Goal: Task Accomplishment & Management: Use online tool/utility

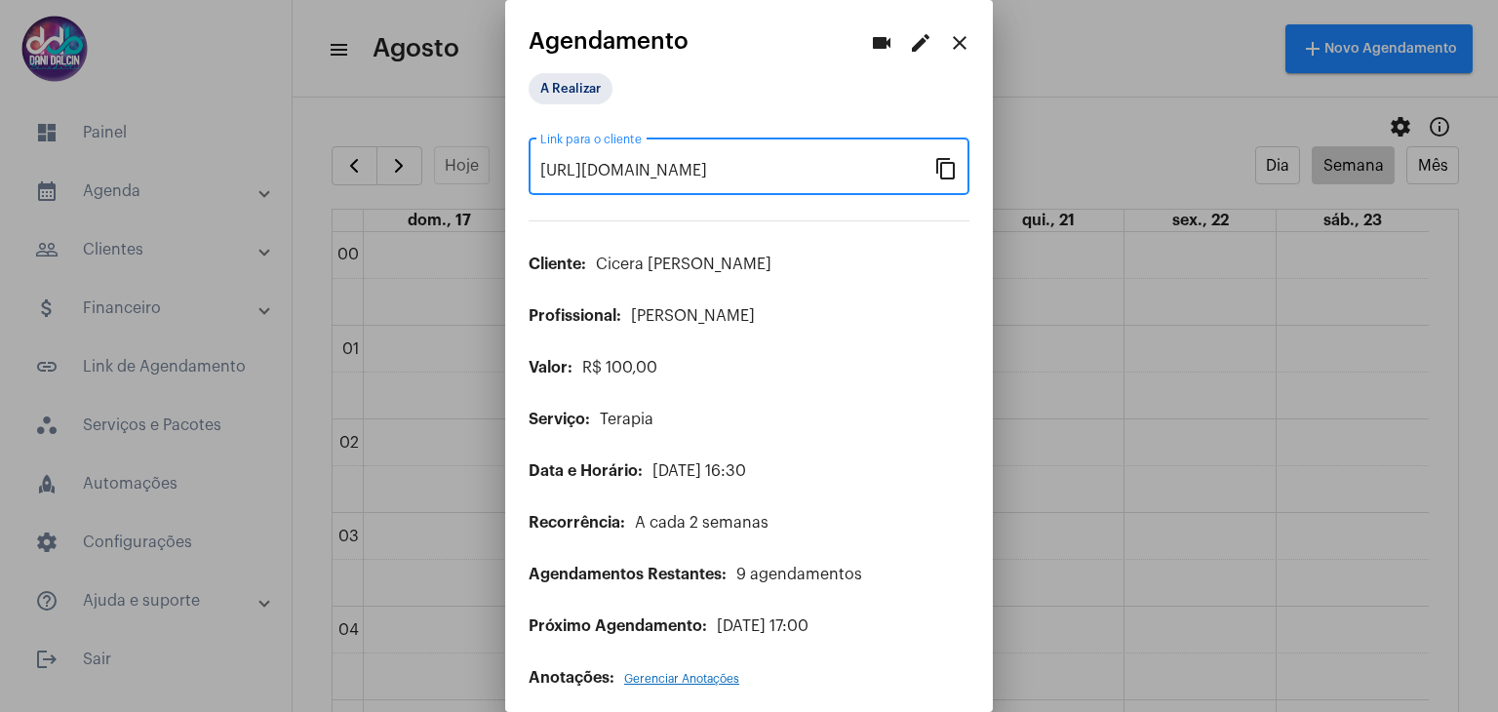
scroll to position [1442, 0]
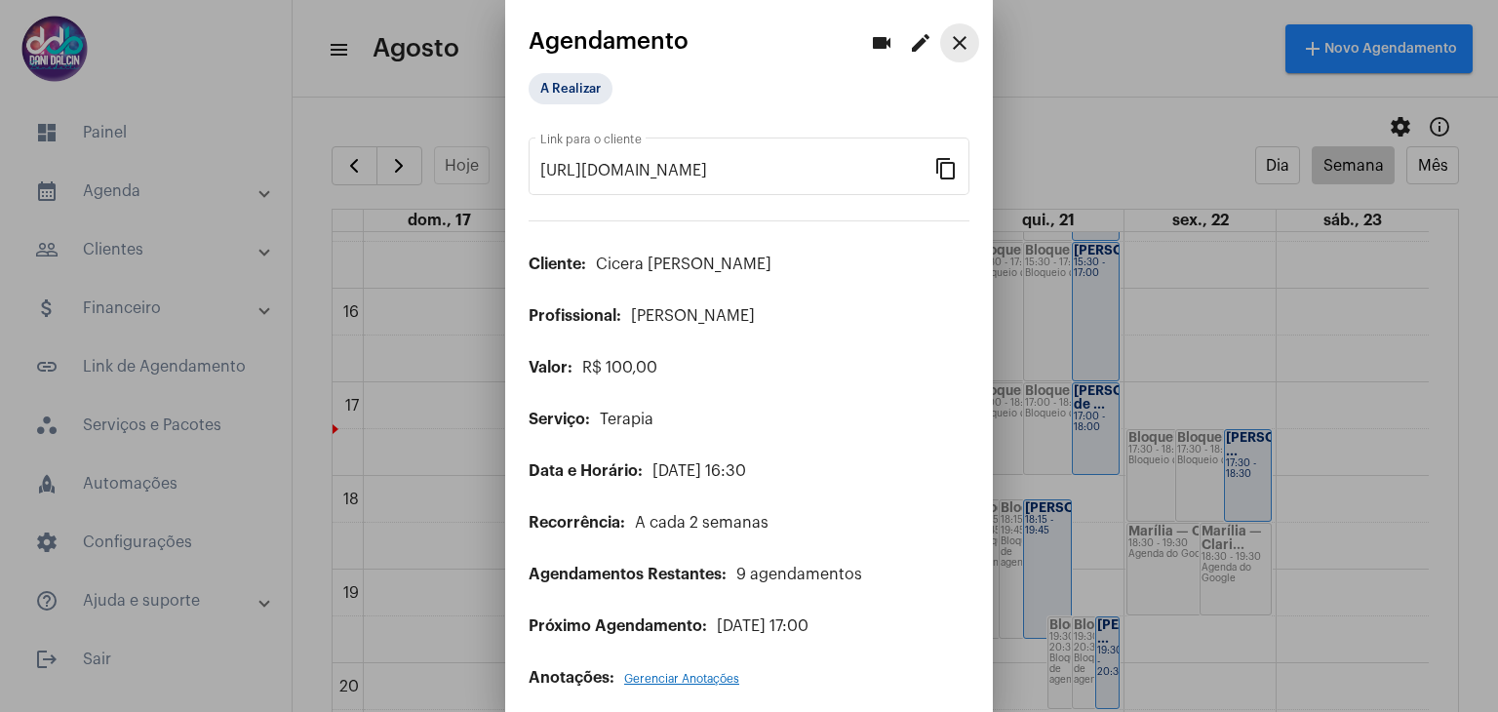
click at [940, 46] on button "close" at bounding box center [959, 42] width 39 height 39
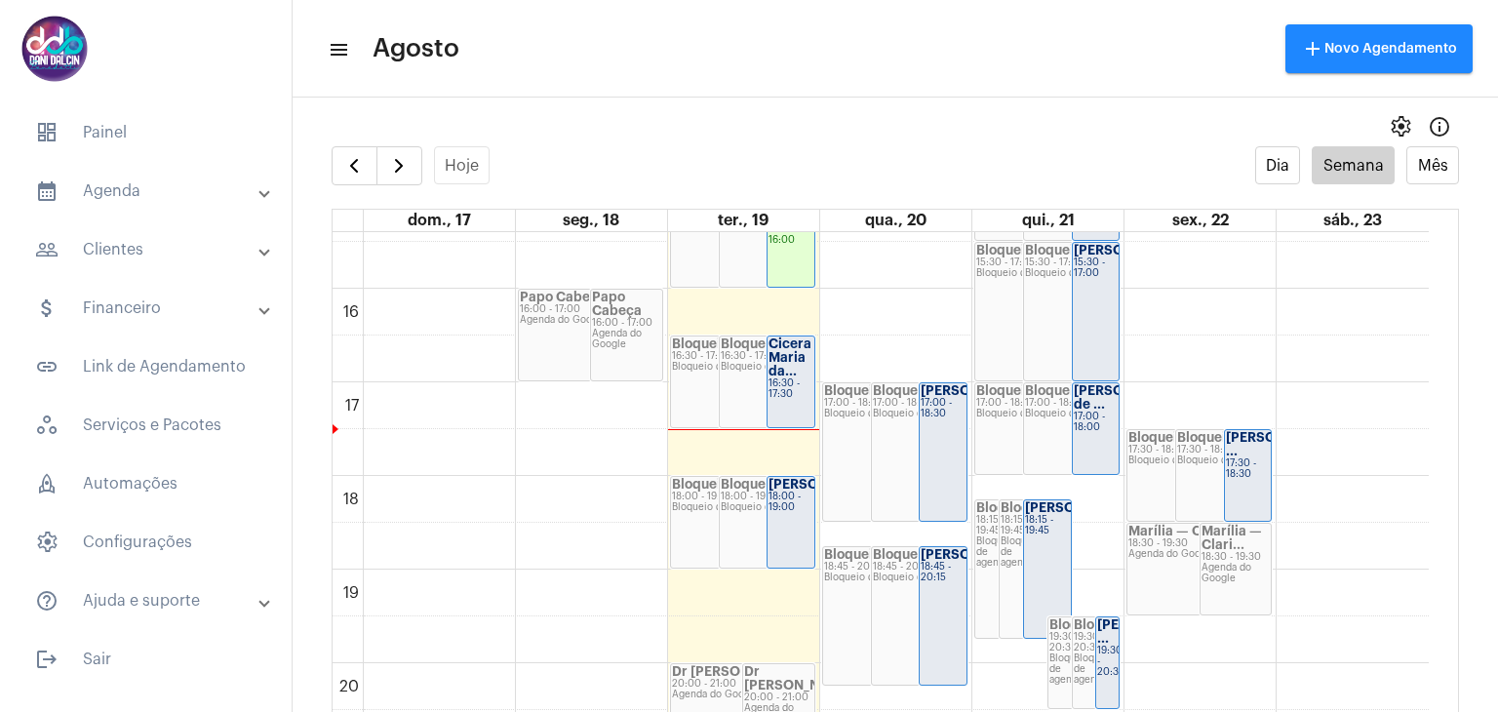
click at [155, 254] on mat-panel-title "people_outline Clientes" at bounding box center [147, 249] width 225 height 23
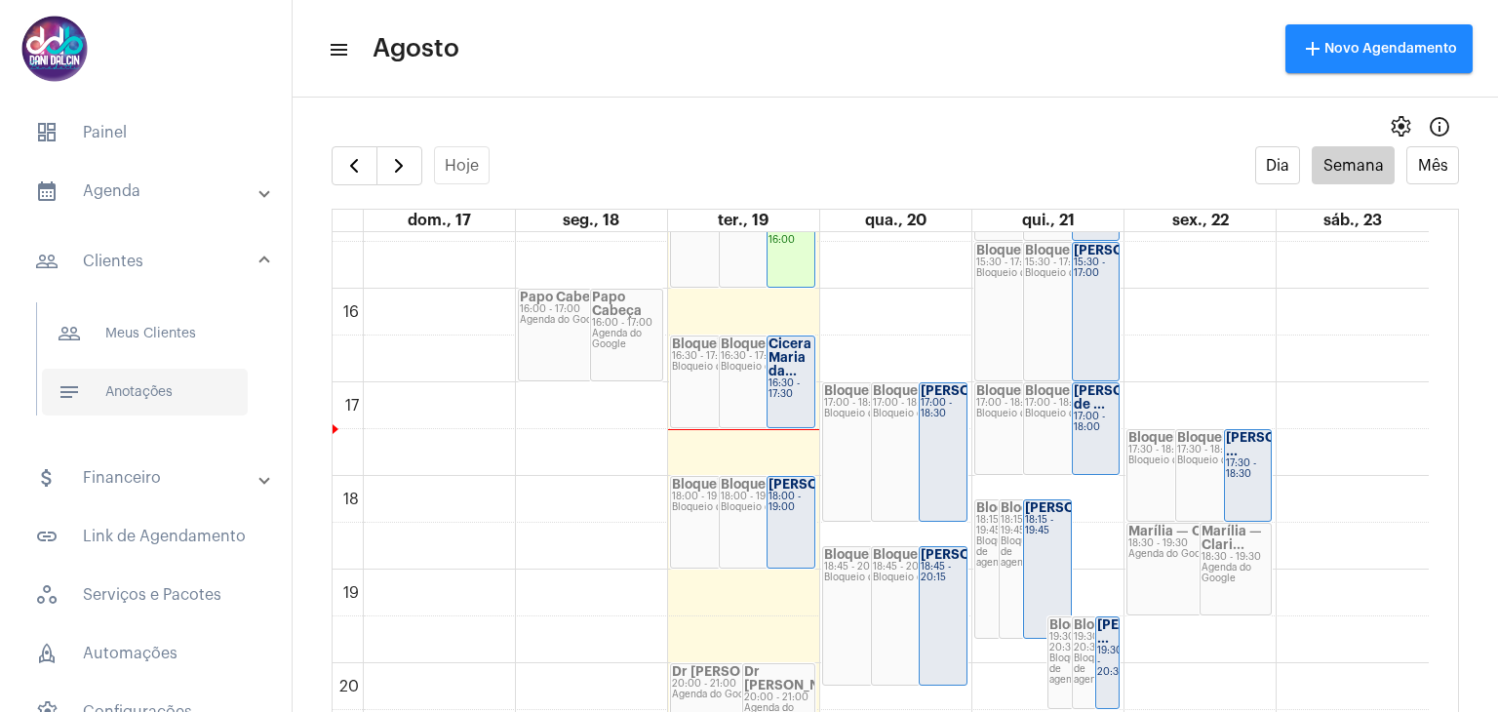
click at [154, 400] on span "notes Anotações" at bounding box center [145, 392] width 206 height 47
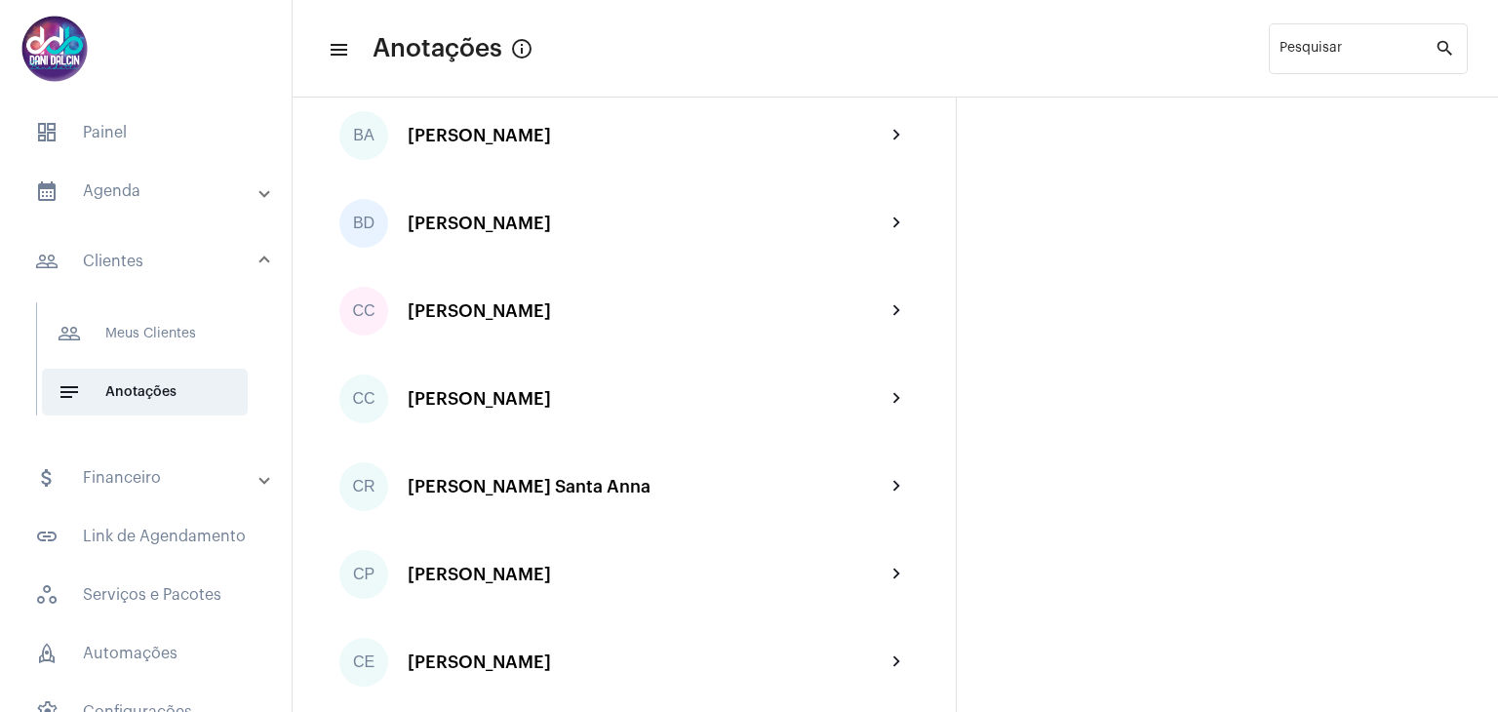
scroll to position [878, 0]
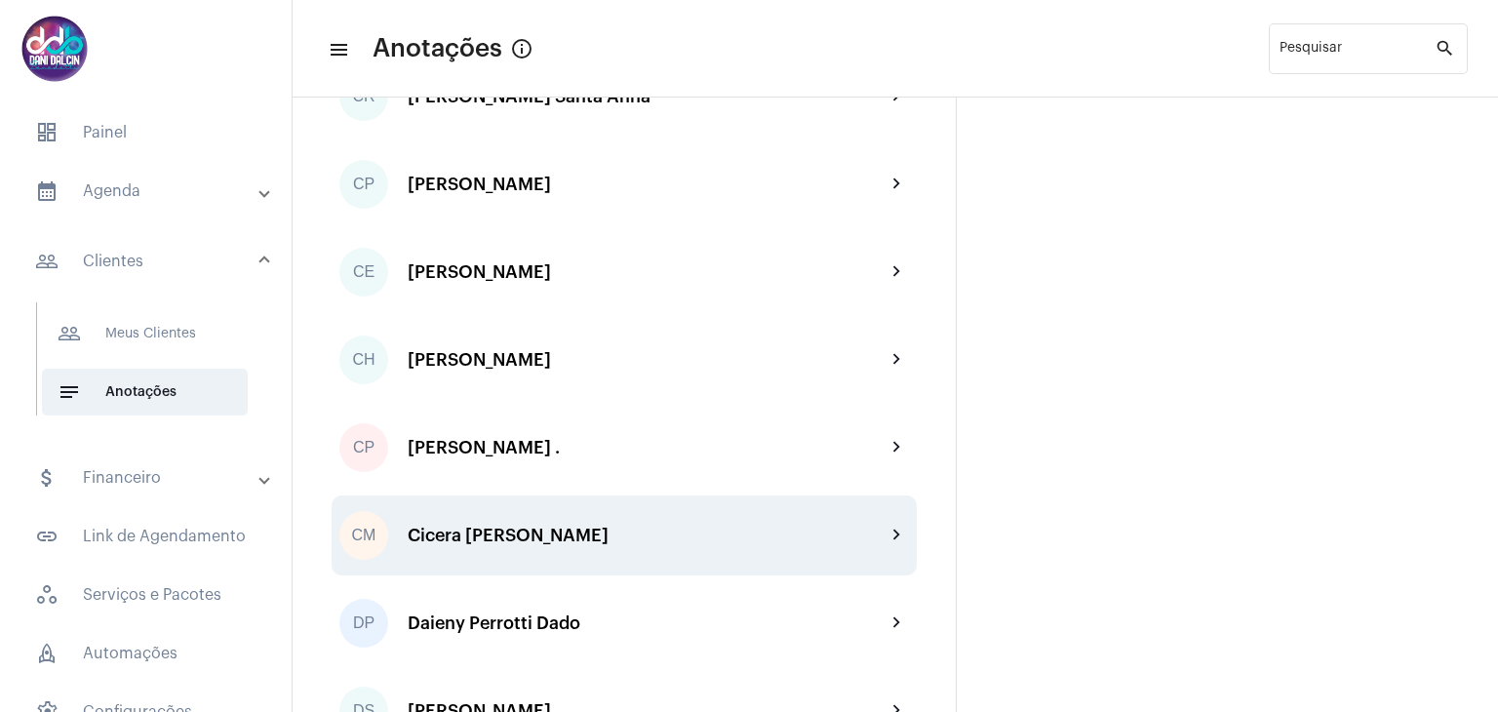
click at [577, 516] on div "CM Cicera [PERSON_NAME] chevron_right" at bounding box center [624, 536] width 585 height 80
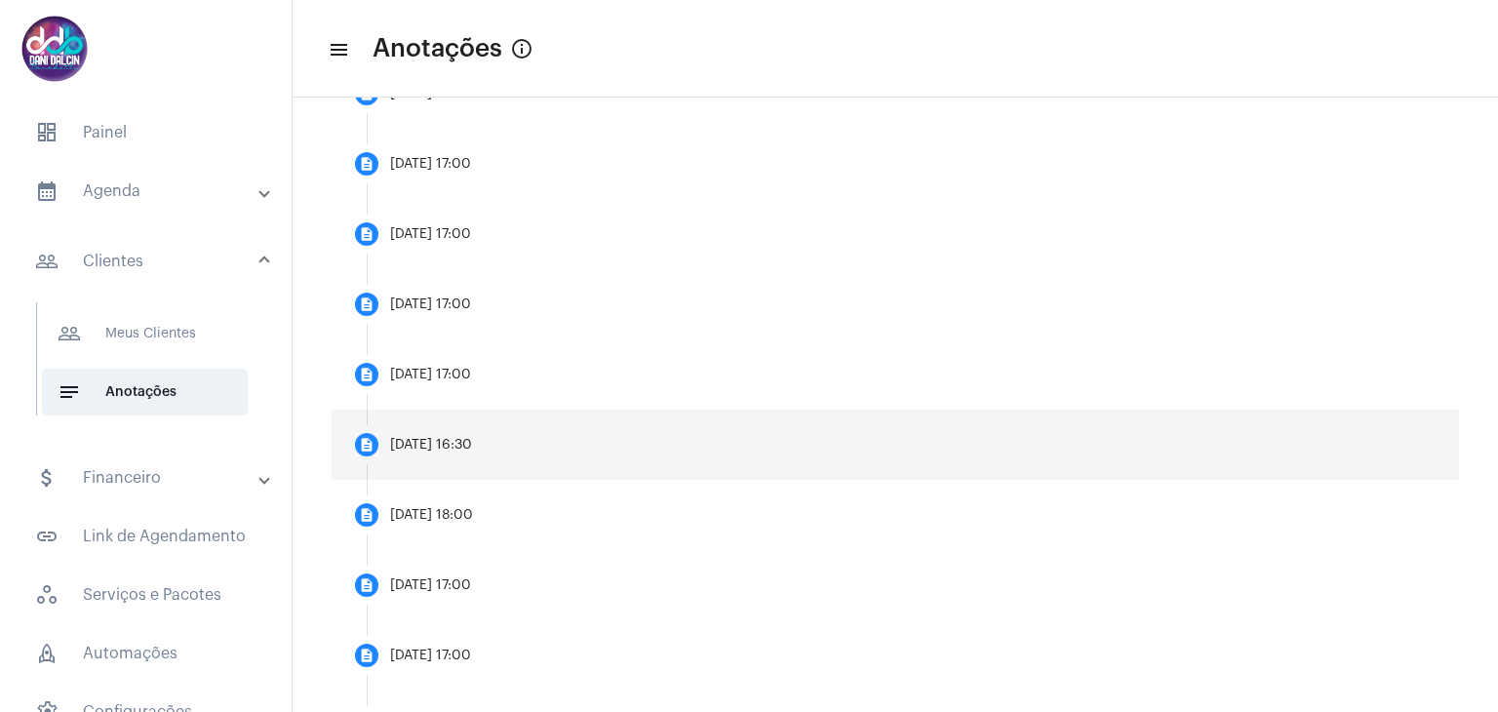
scroll to position [976, 0]
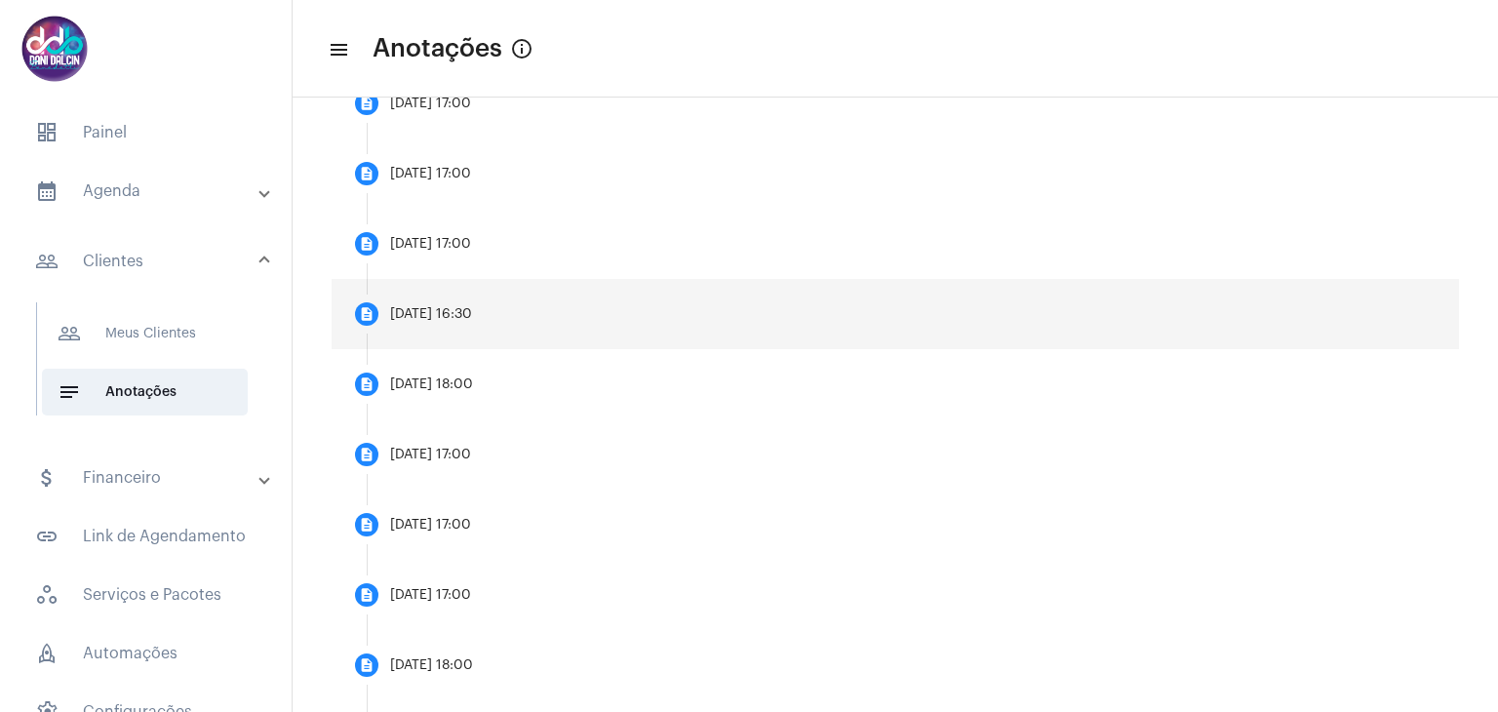
click at [472, 313] on div "[DATE] 16:30" at bounding box center [431, 314] width 82 height 15
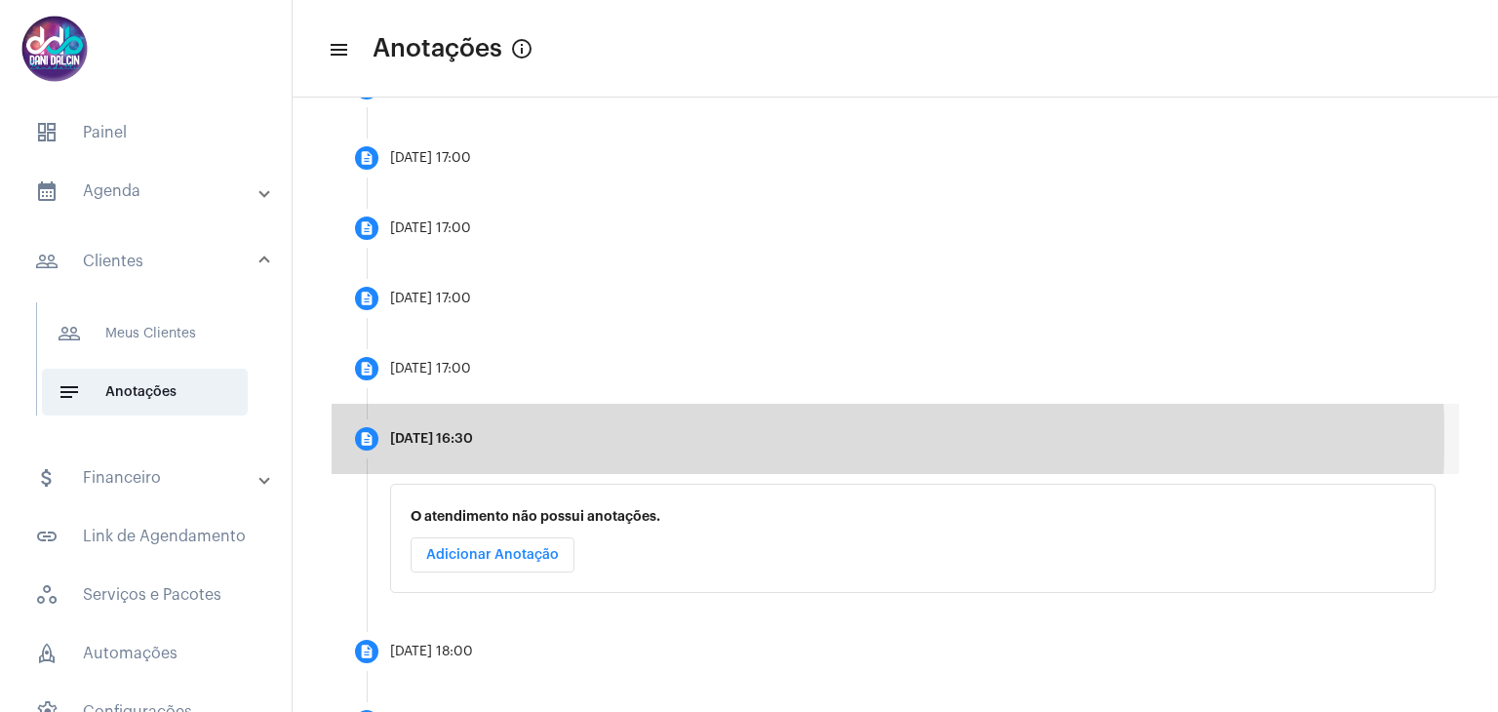
scroll to position [833, 0]
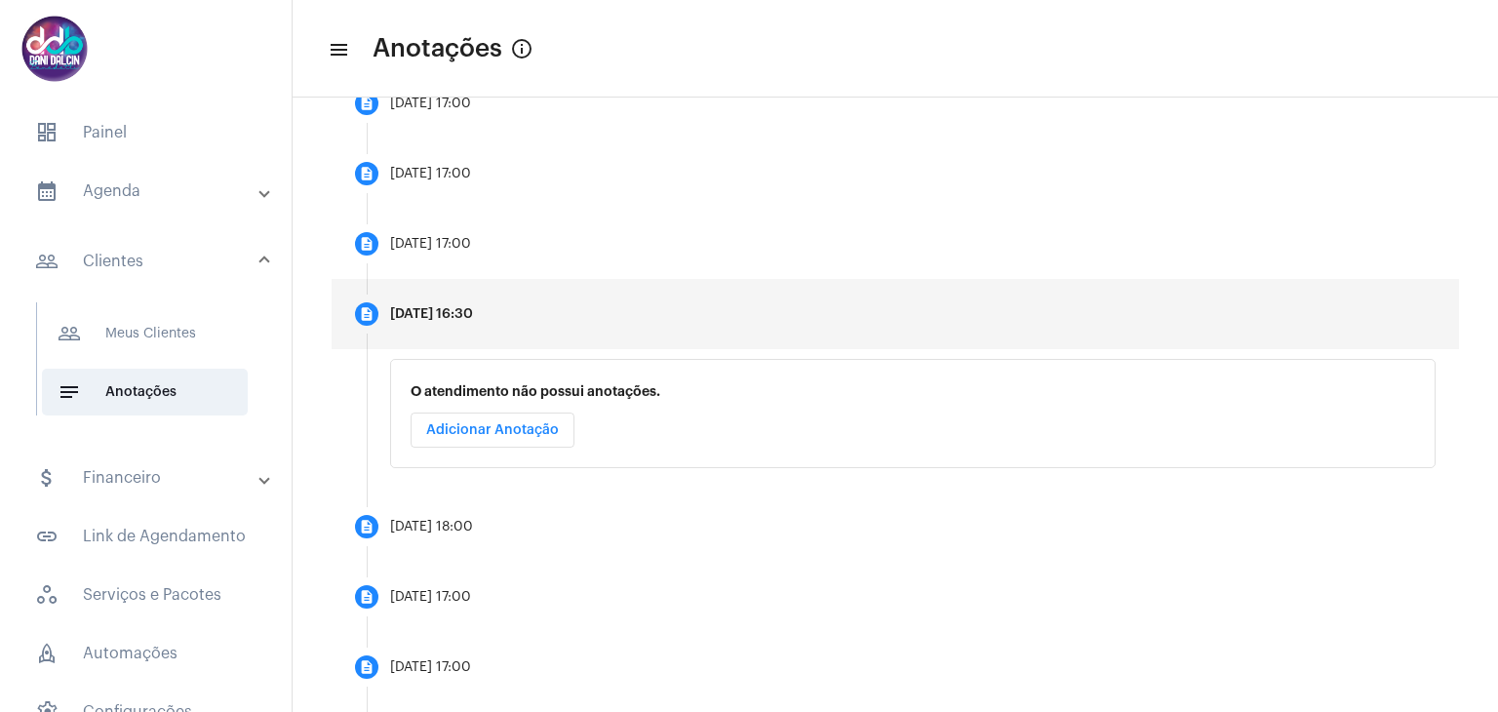
click at [490, 432] on span "Adicionar Anotação" at bounding box center [492, 430] width 133 height 14
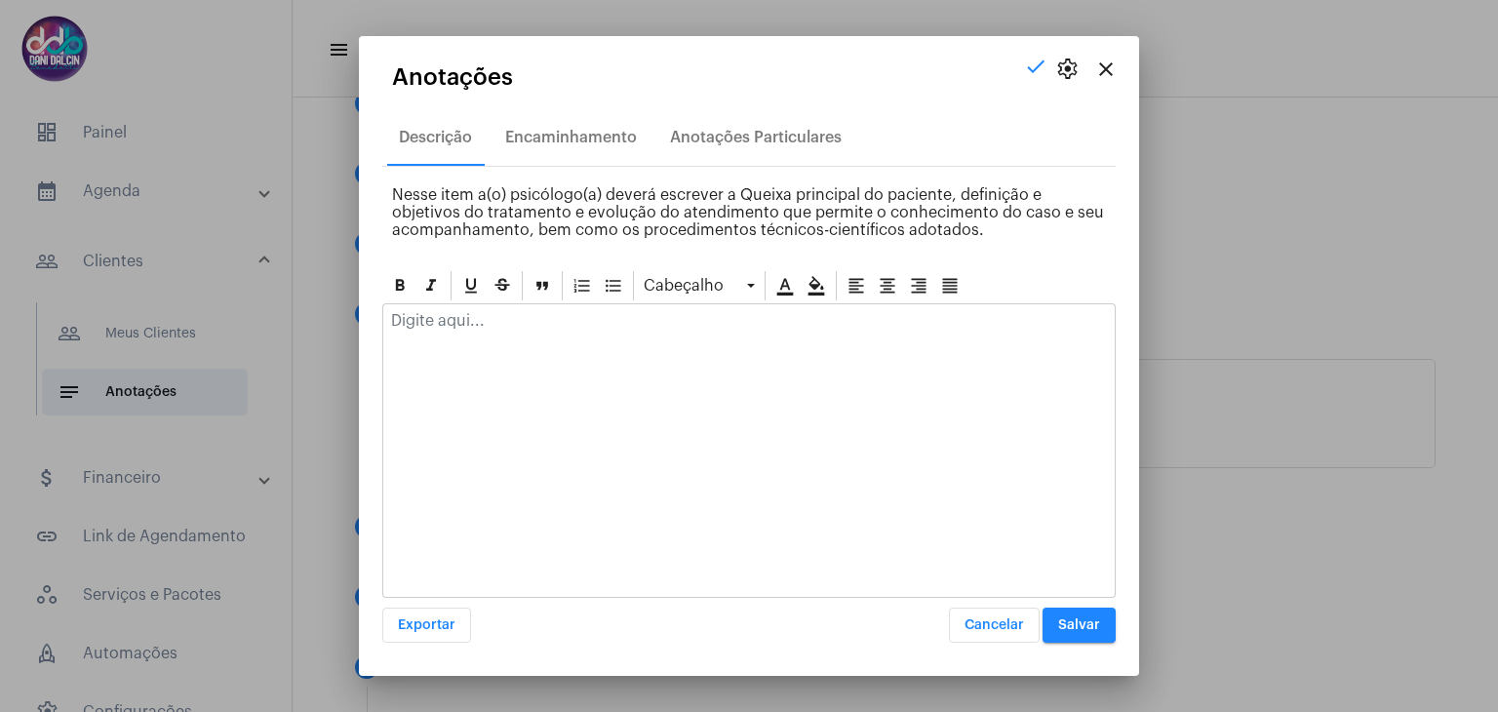
click at [503, 325] on p at bounding box center [749, 321] width 716 height 18
click at [1076, 641] on button "Salvar" at bounding box center [1079, 625] width 73 height 35
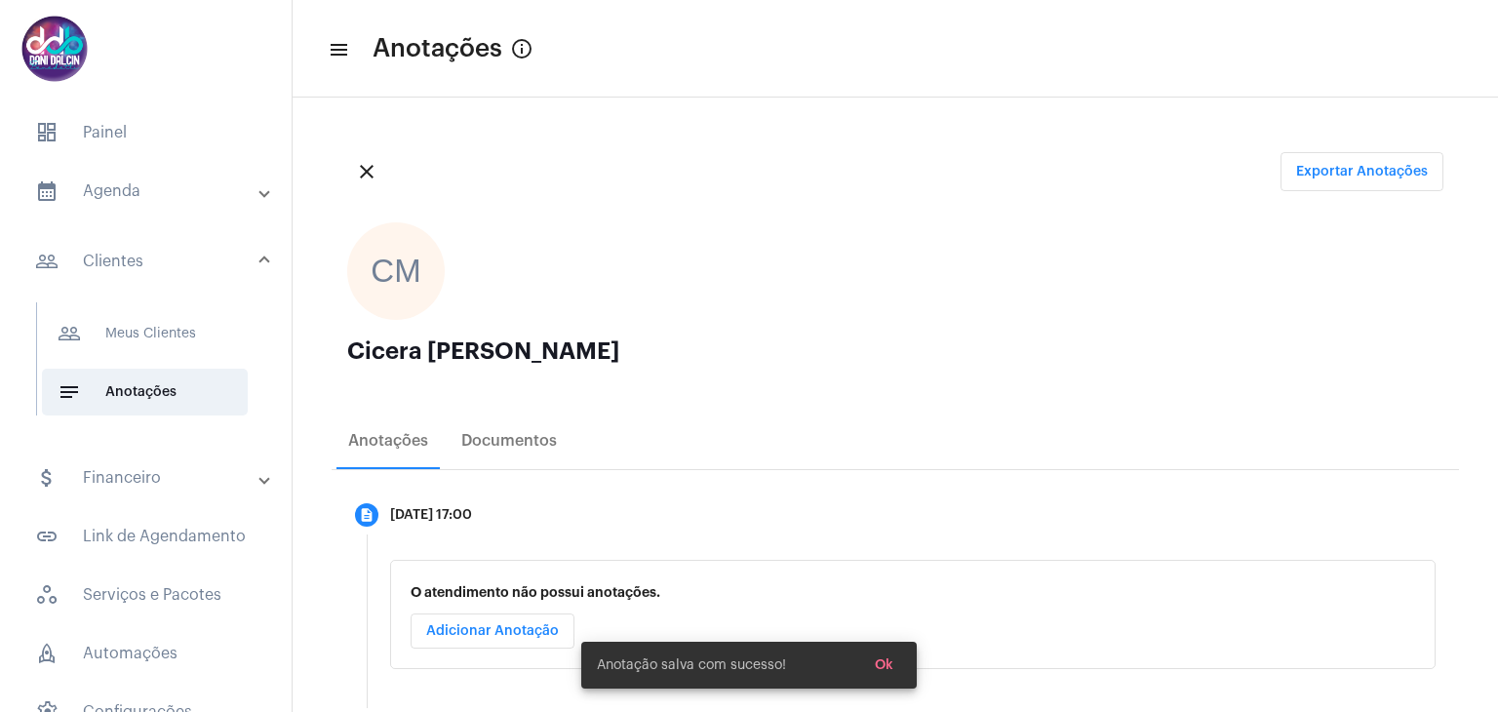
click at [163, 206] on mat-expansion-panel-header "calendar_month_outlined Agenda" at bounding box center [152, 191] width 280 height 47
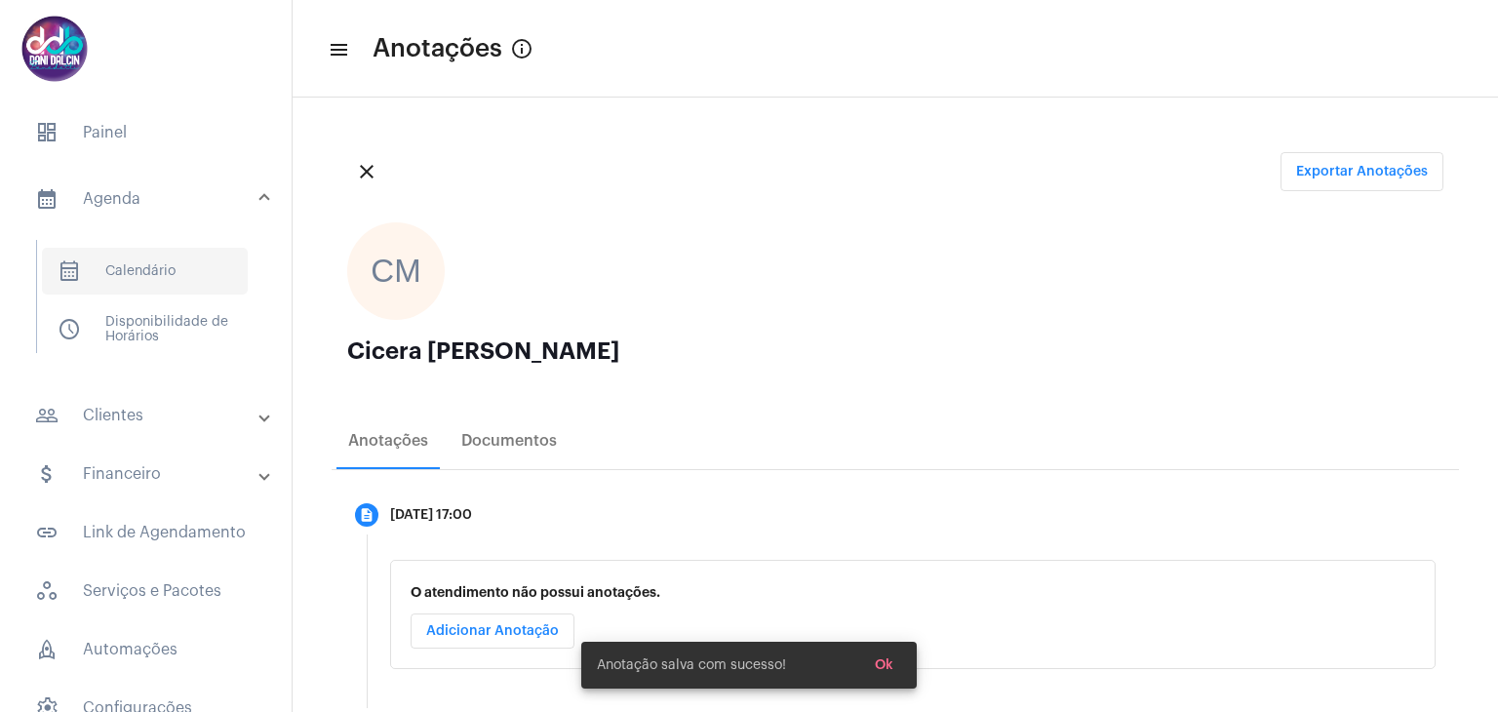
click at [172, 266] on span "calendar_month_outlined Calendário" at bounding box center [145, 271] width 206 height 47
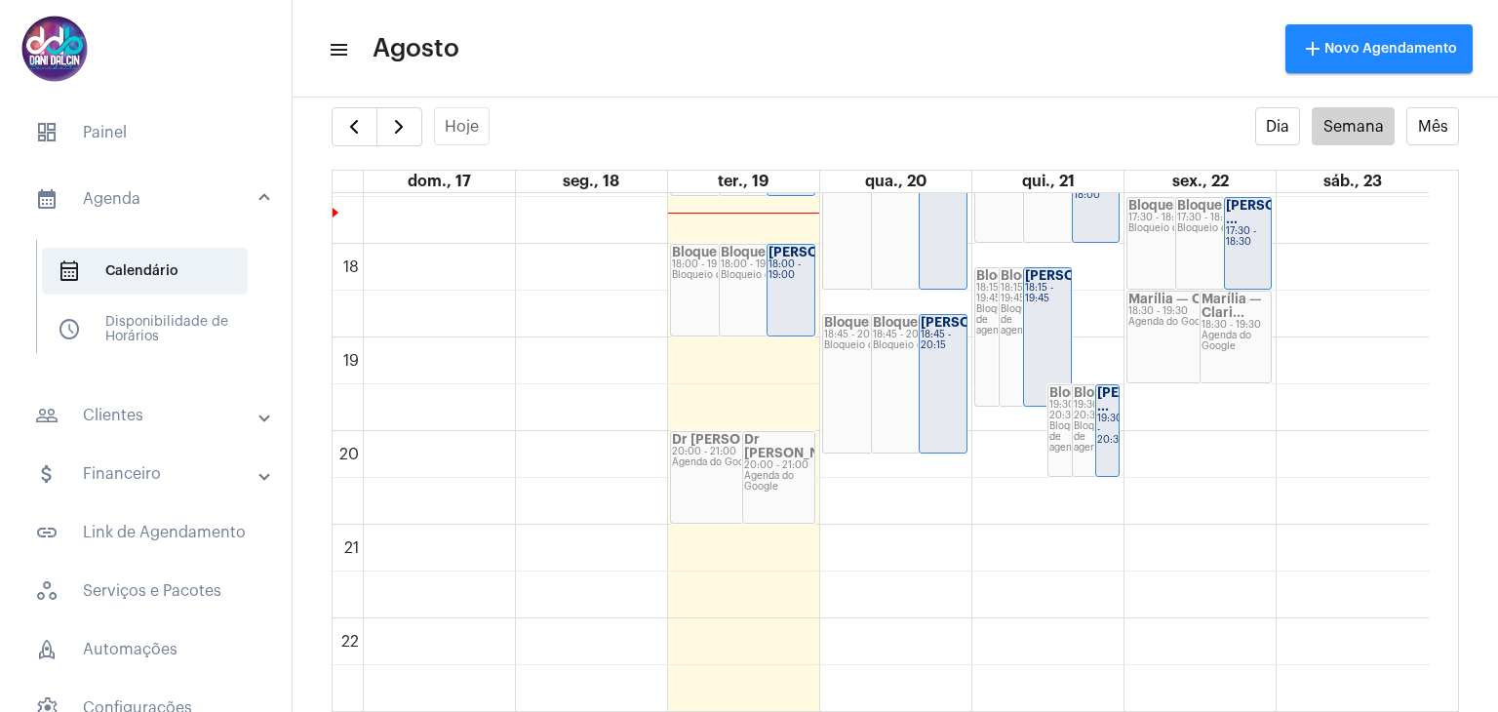
scroll to position [1435, 0]
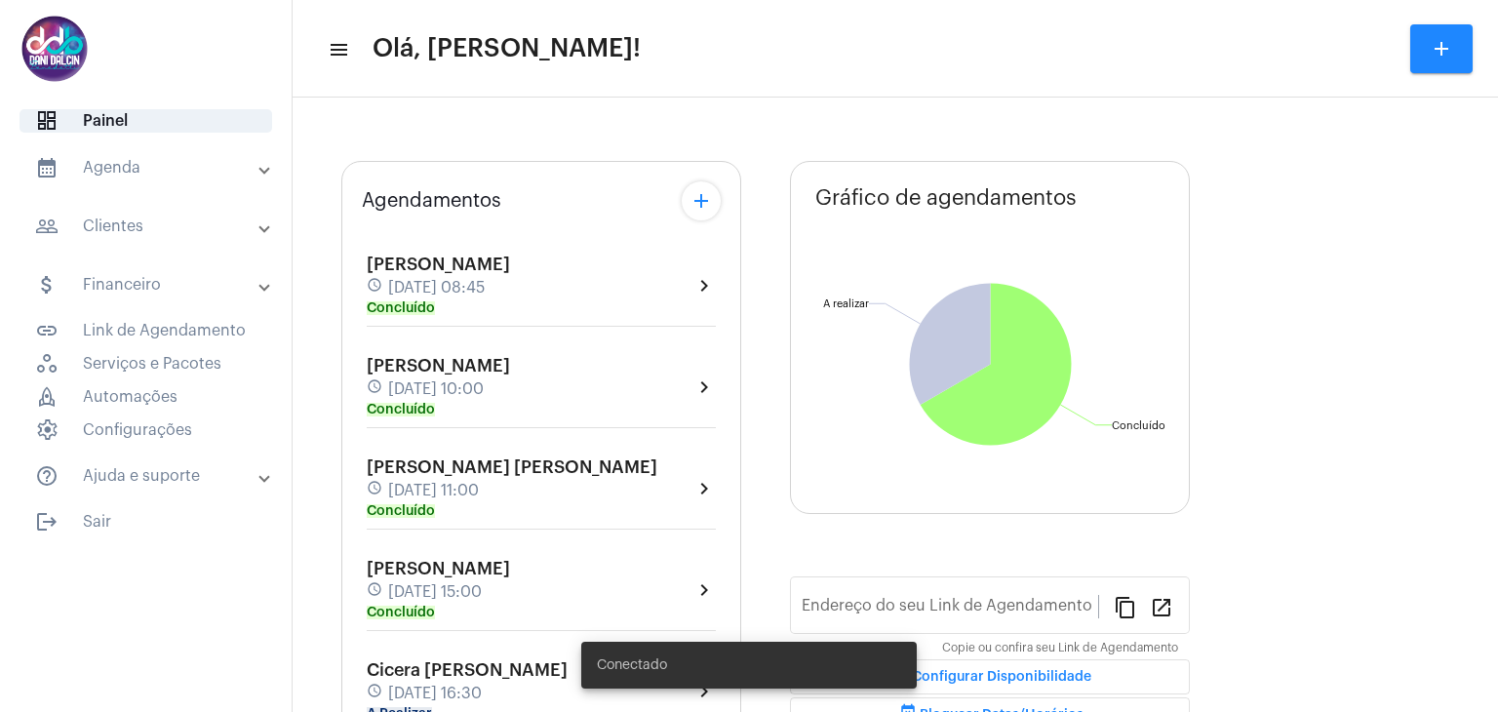
type input "[URL][DOMAIN_NAME]"
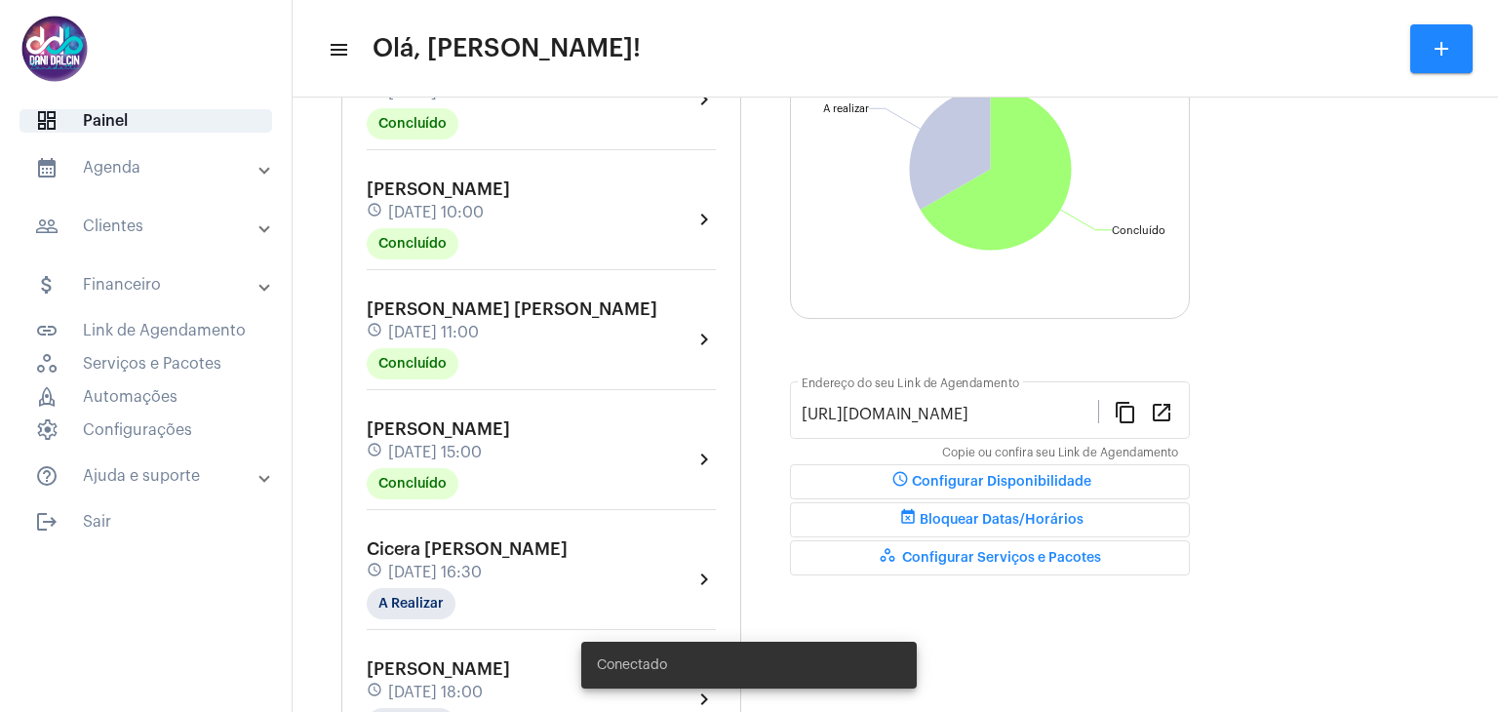
scroll to position [358, 0]
